Goal: Task Accomplishment & Management: Manage account settings

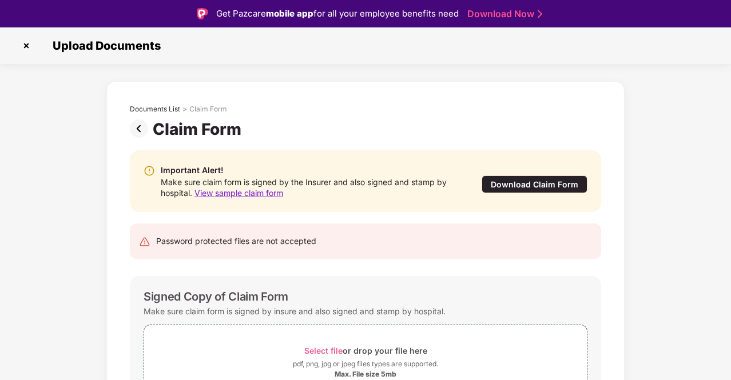
click at [22, 46] on img at bounding box center [26, 46] width 18 height 18
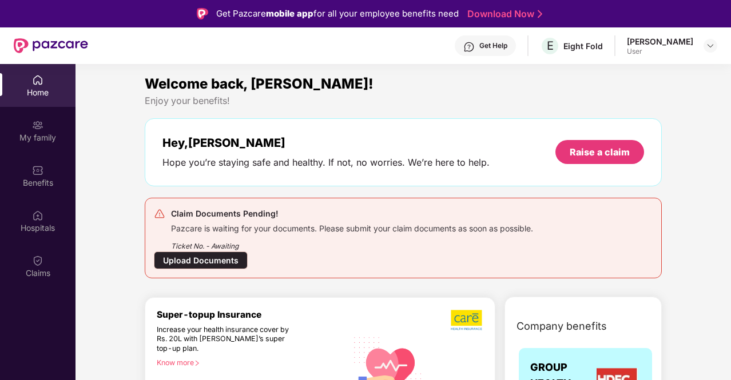
click at [701, 42] on div "Chayanika Rawat User" at bounding box center [672, 46] width 90 height 20
click at [706, 45] on img at bounding box center [710, 45] width 9 height 9
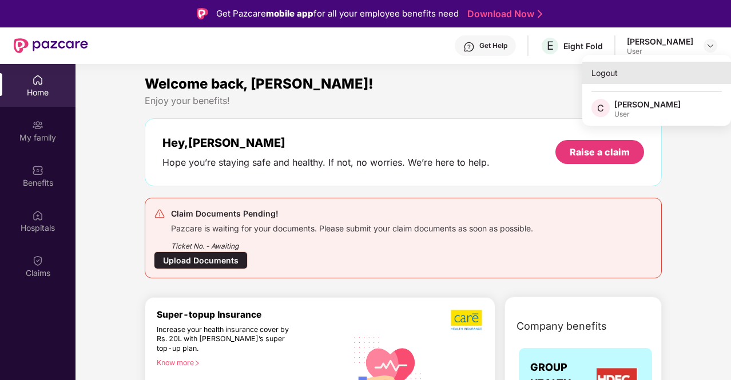
click at [598, 69] on div "Logout" at bounding box center [656, 73] width 149 height 22
